Goal: Transaction & Acquisition: Purchase product/service

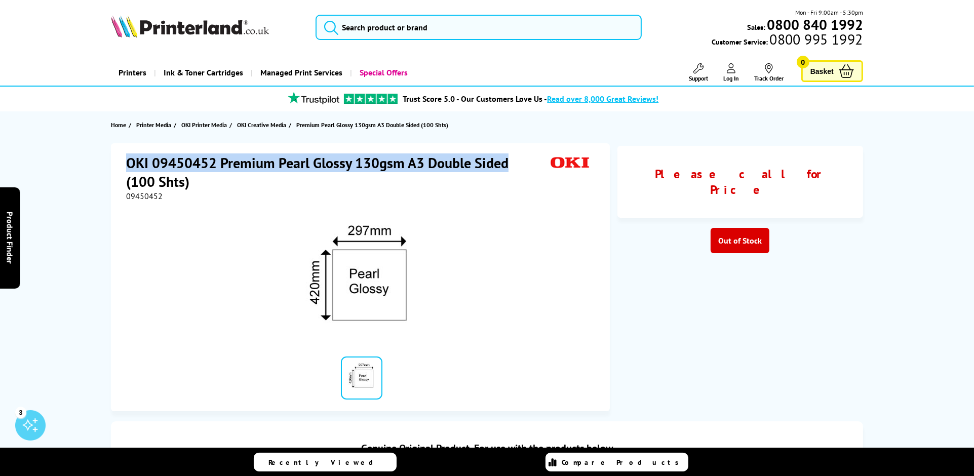
drag, startPoint x: 129, startPoint y: 163, endPoint x: 507, endPoint y: 163, distance: 378.2
click at [507, 163] on h1 "OKI 09450452 Premium Pearl Glossy 130gsm A3 Double Sided (100 Shts)" at bounding box center [336, 171] width 420 height 37
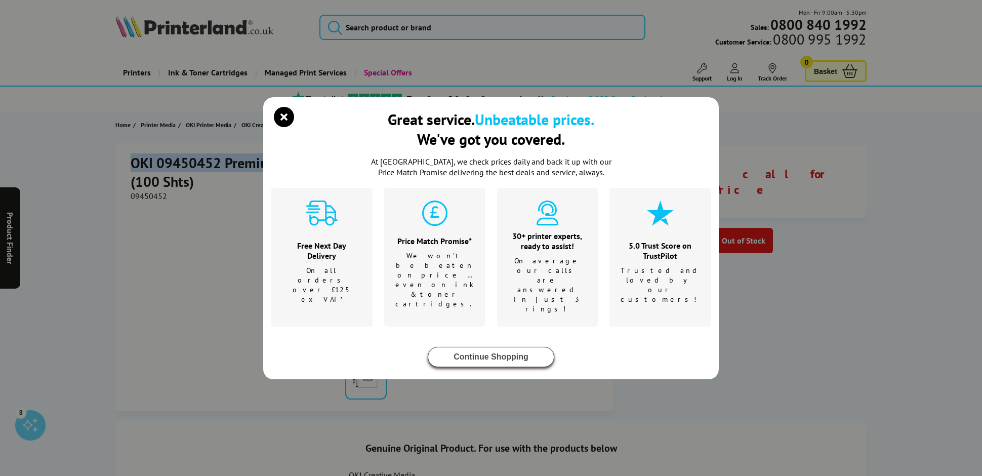
click at [477, 347] on button "Continue Shopping" at bounding box center [491, 357] width 127 height 20
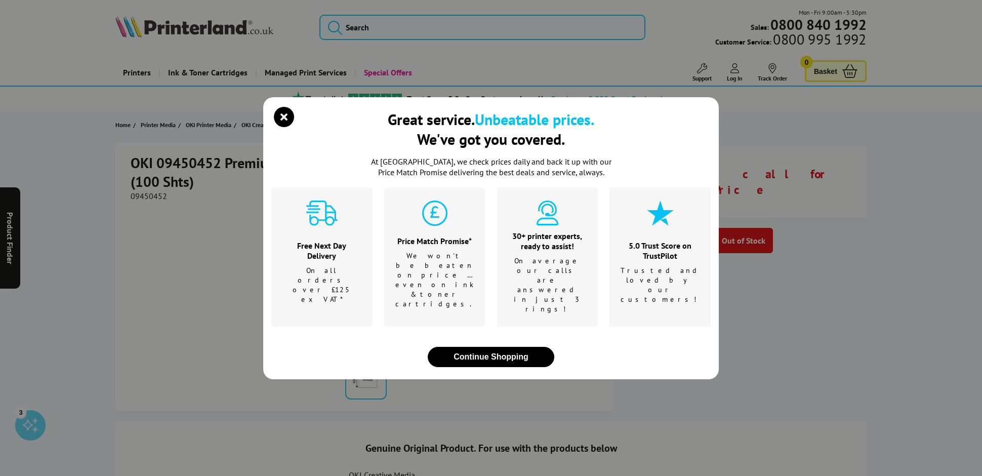
drag, startPoint x: 385, startPoint y: 157, endPoint x: 78, endPoint y: 135, distance: 308.2
click at [78, 135] on div "Great service. Unbeatable prices. We've got you covered. At [GEOGRAPHIC_DATA], …" at bounding box center [491, 238] width 982 height 476
drag, startPoint x: 107, startPoint y: 255, endPoint x: 218, endPoint y: 186, distance: 131.2
click at [107, 255] on div "Great service. Unbeatable prices. We've got you covered. At [GEOGRAPHIC_DATA], …" at bounding box center [491, 238] width 982 height 476
click at [279, 127] on icon "close modal" at bounding box center [284, 117] width 20 height 20
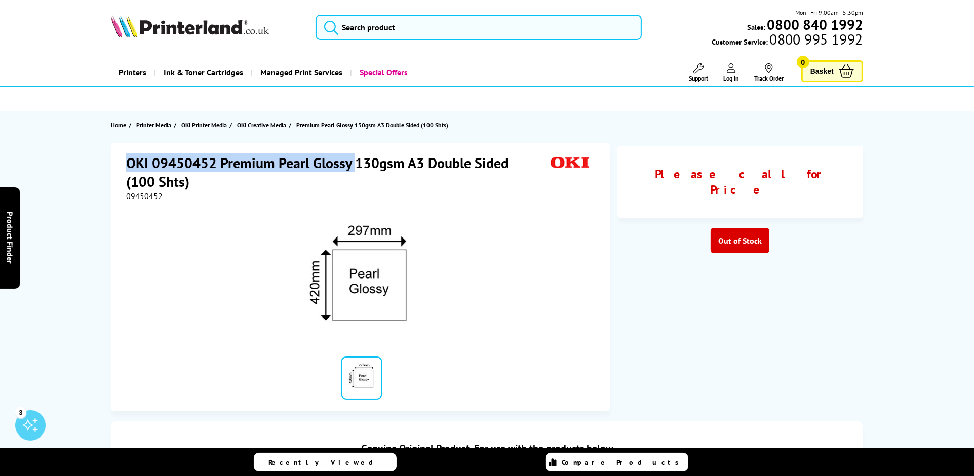
drag, startPoint x: 126, startPoint y: 158, endPoint x: 356, endPoint y: 162, distance: 229.9
click at [356, 162] on h1 "OKI 09450452 Premium Pearl Glossy 130gsm A3 Double Sided (100 Shts)" at bounding box center [336, 171] width 420 height 37
copy h1 "OKI 09450452 Premium Pearl Glossy"
